Goal: Task Accomplishment & Management: Complete application form

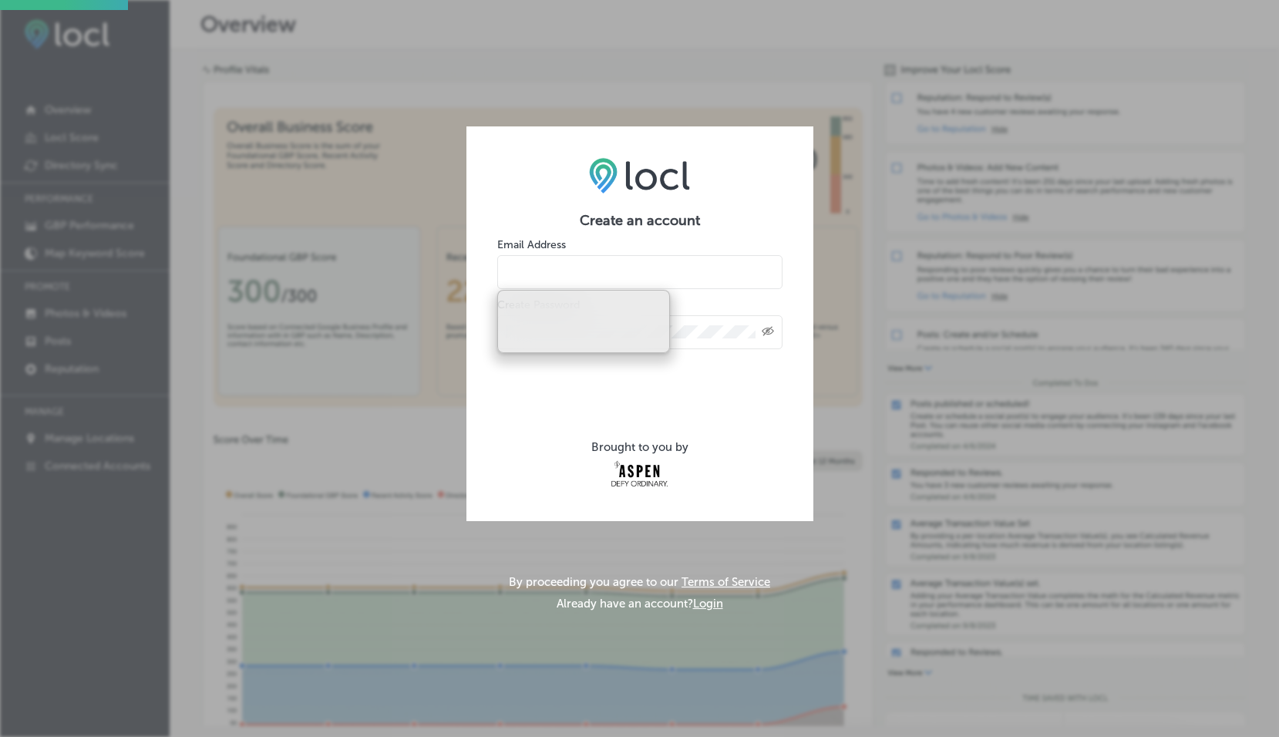
click at [628, 272] on input "email" at bounding box center [639, 272] width 285 height 34
click at [539, 43] on div "Create an account Email Address Create Password Created with Sketch. Brought to…" at bounding box center [639, 368] width 1279 height 737
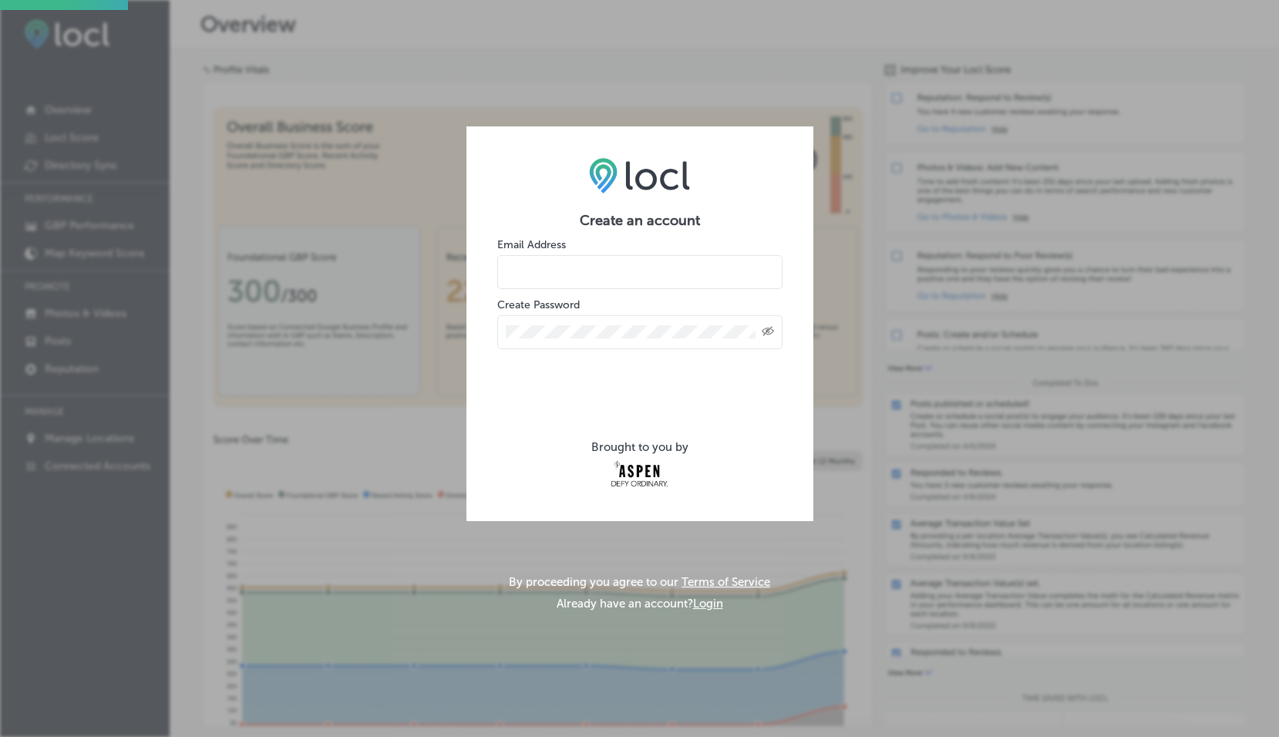
click at [402, 533] on div "Create an account Email Address Create Password Created with Sketch. Brought to…" at bounding box center [639, 368] width 1279 height 737
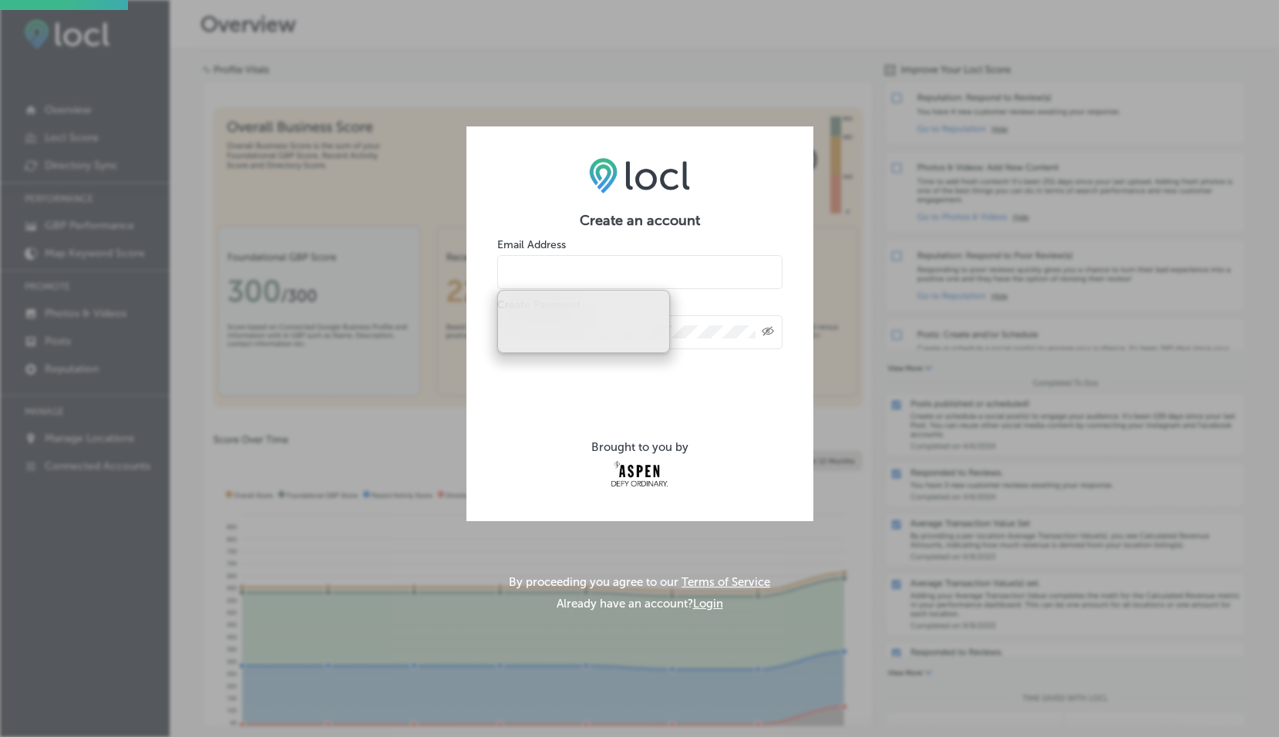
click at [541, 274] on input "email" at bounding box center [639, 272] width 285 height 34
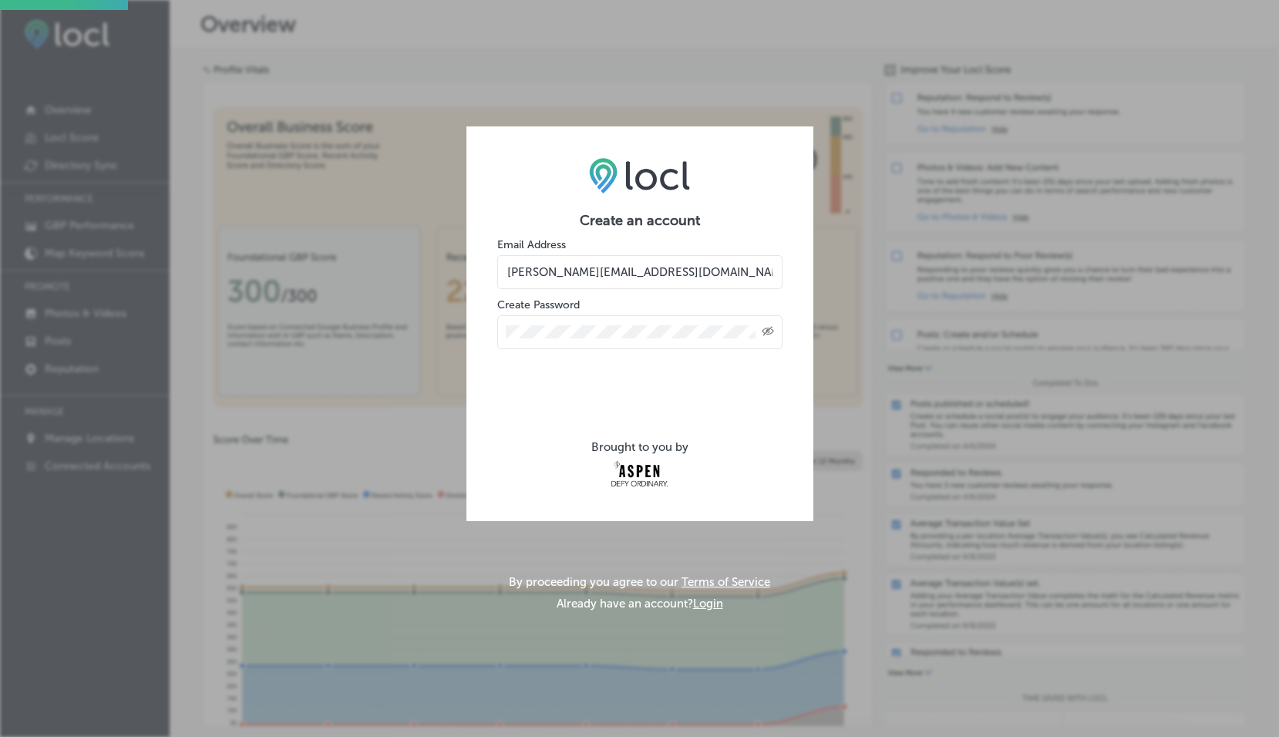
type input "[PERSON_NAME][EMAIL_ADDRESS][DOMAIN_NAME]"
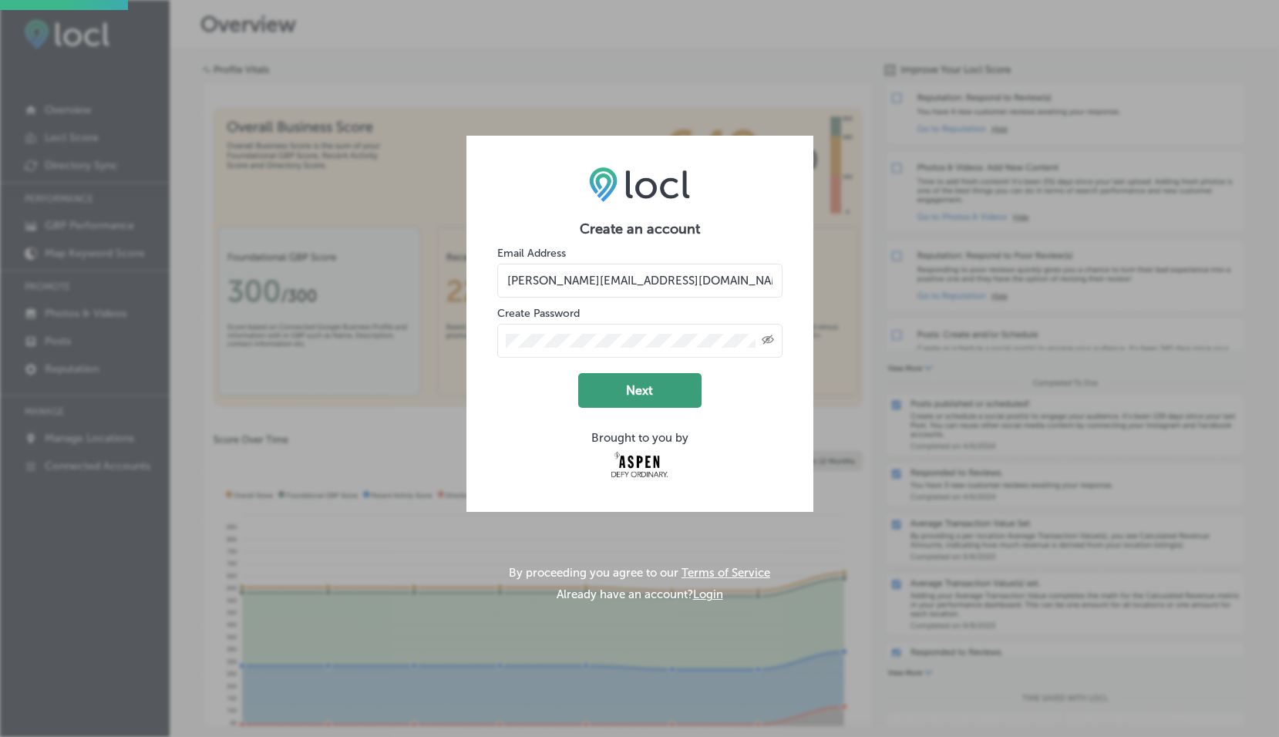
click at [639, 389] on button "Next" at bounding box center [639, 390] width 123 height 35
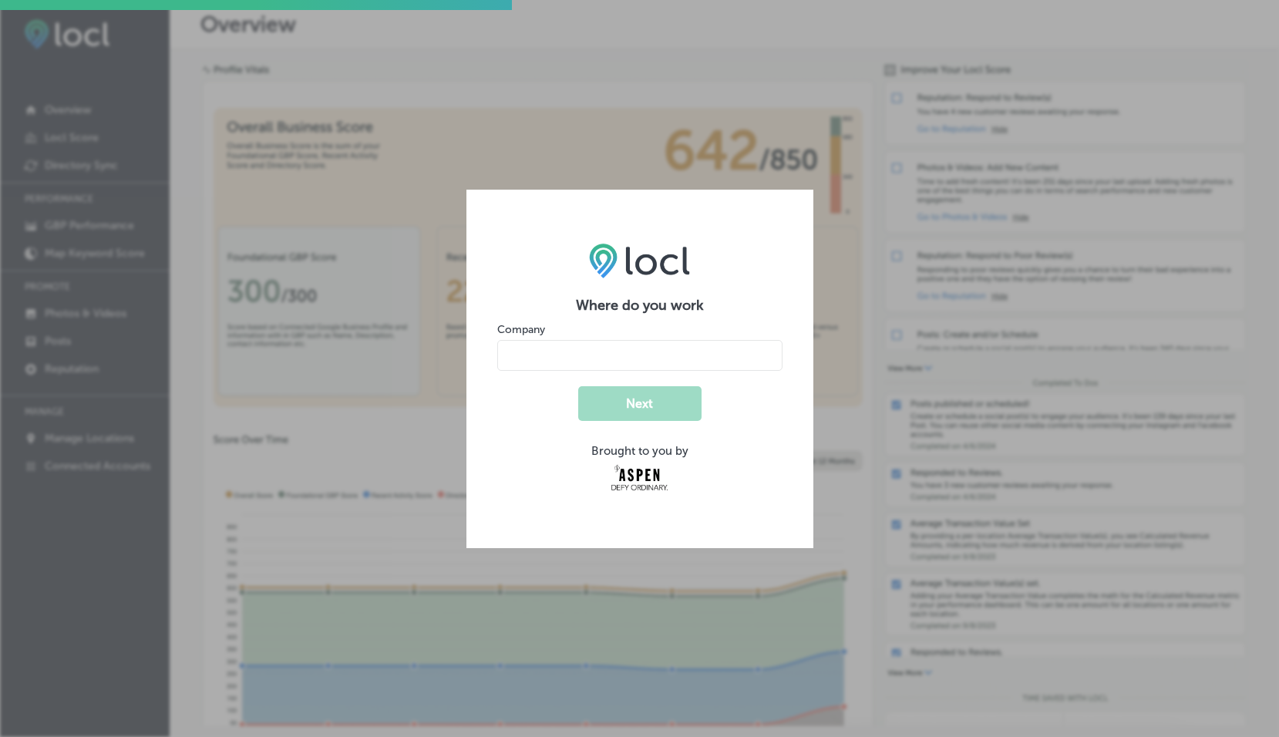
click at [528, 354] on input "name" at bounding box center [639, 355] width 285 height 31
type input "Alpine Valley Services"
click at [631, 402] on button "Next" at bounding box center [639, 403] width 123 height 35
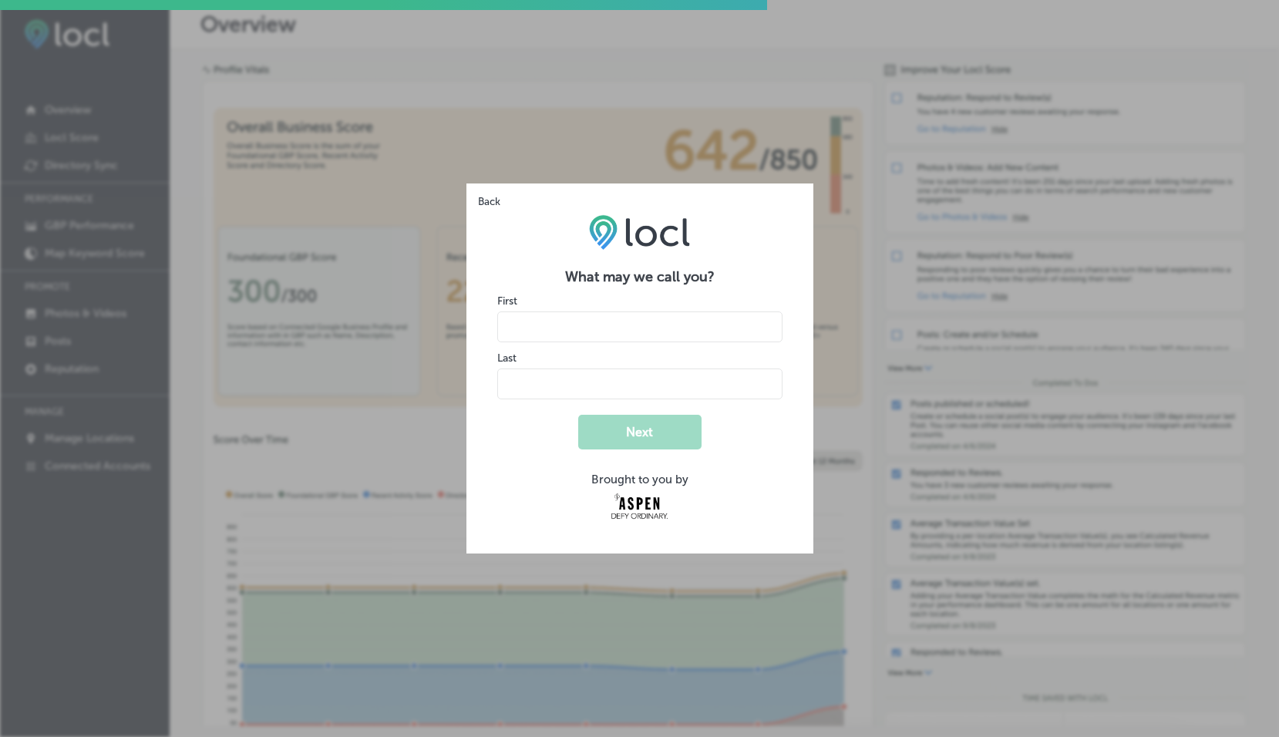
click at [537, 318] on input "name" at bounding box center [639, 327] width 285 height 31
type input "[PERSON_NAME]"
click at [638, 433] on button "Next" at bounding box center [639, 432] width 123 height 35
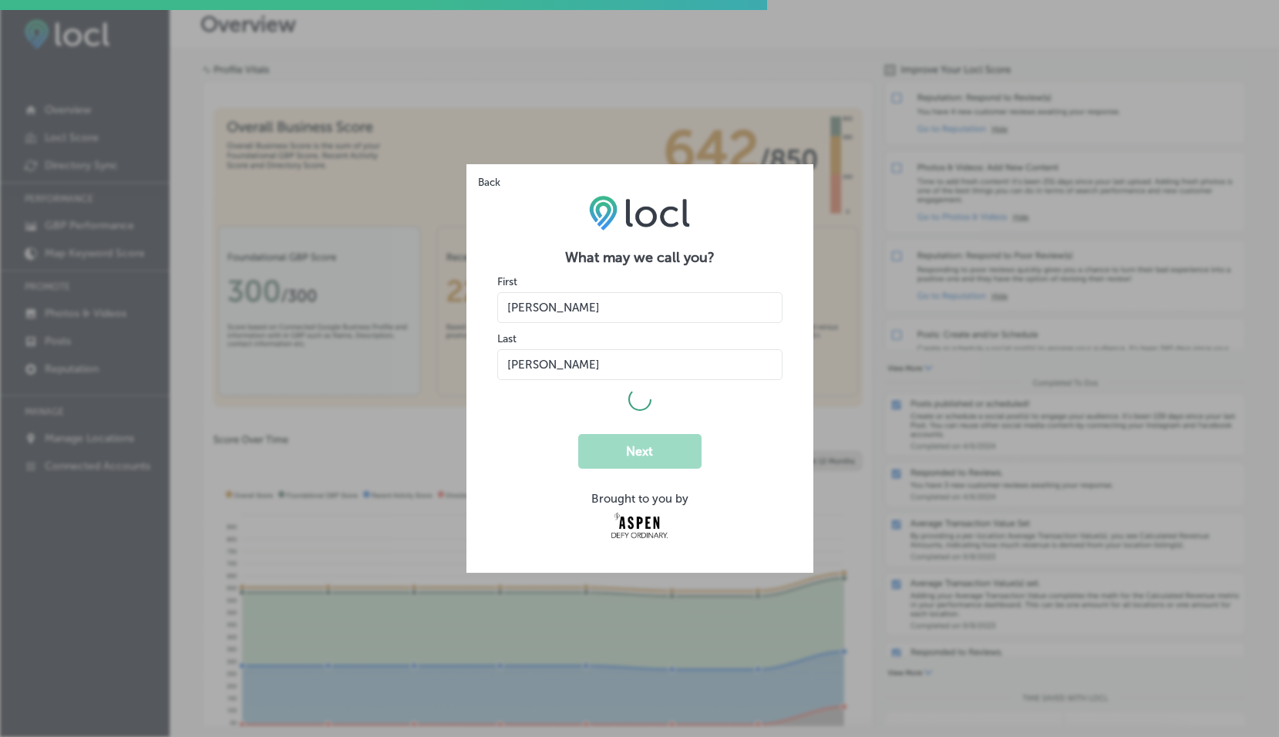
select select "US"
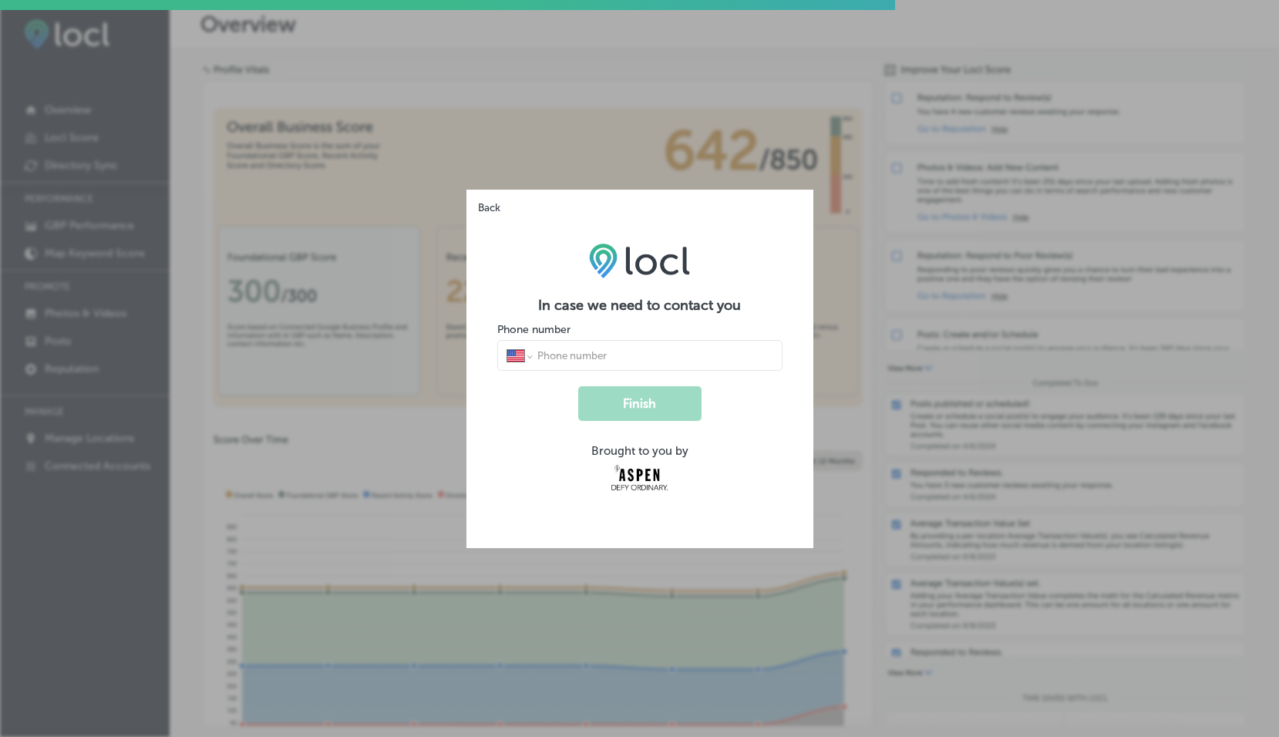
click at [607, 355] on input "tel" at bounding box center [654, 356] width 237 height 14
type input "[PHONE_NUMBER]"
drag, startPoint x: 634, startPoint y: 403, endPoint x: 590, endPoint y: 409, distance: 44.3
click at [633, 403] on button "Finish" at bounding box center [639, 403] width 123 height 35
